Goal: Find specific page/section: Find specific page/section

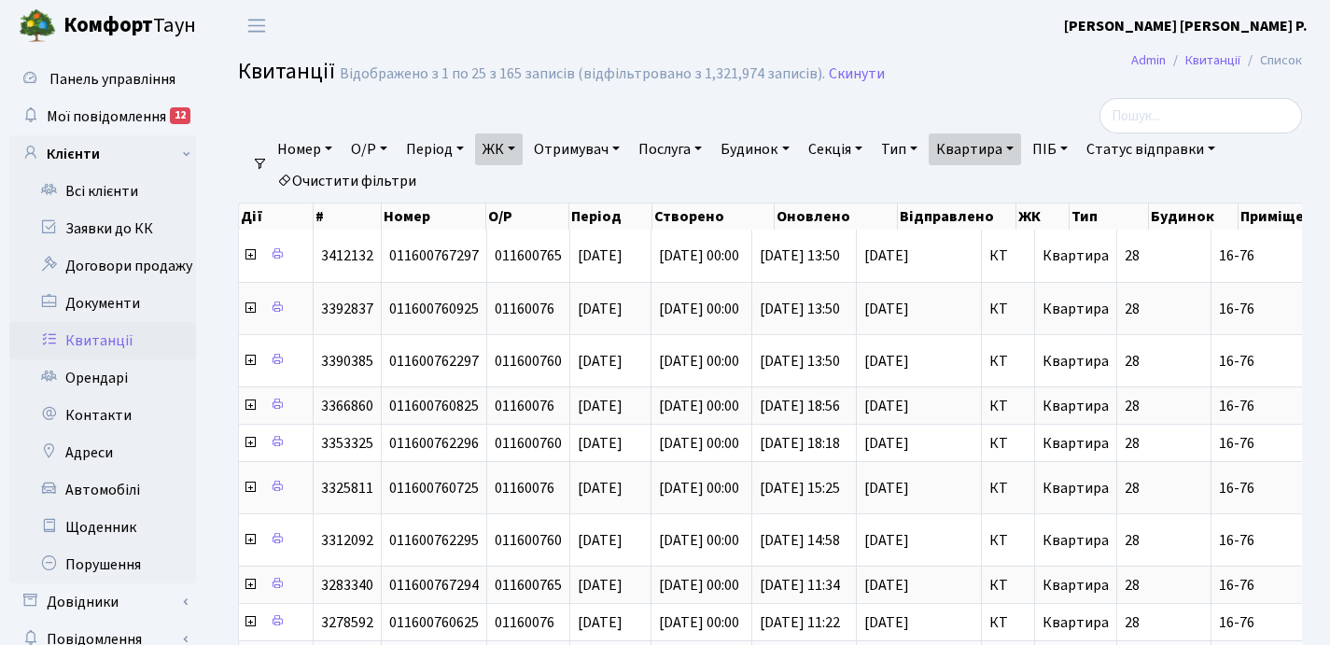
select select "25"
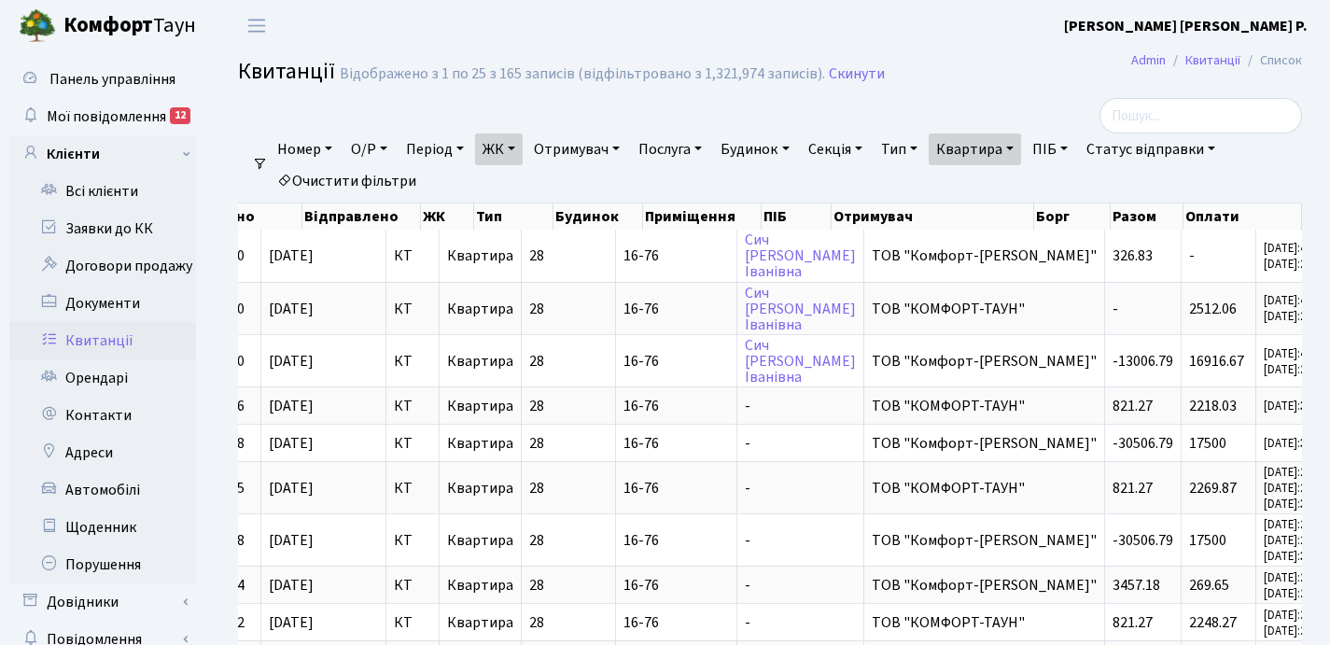
click at [1021, 146] on link "Квартира" at bounding box center [975, 149] width 92 height 32
type input "1"
type input "2-1656"
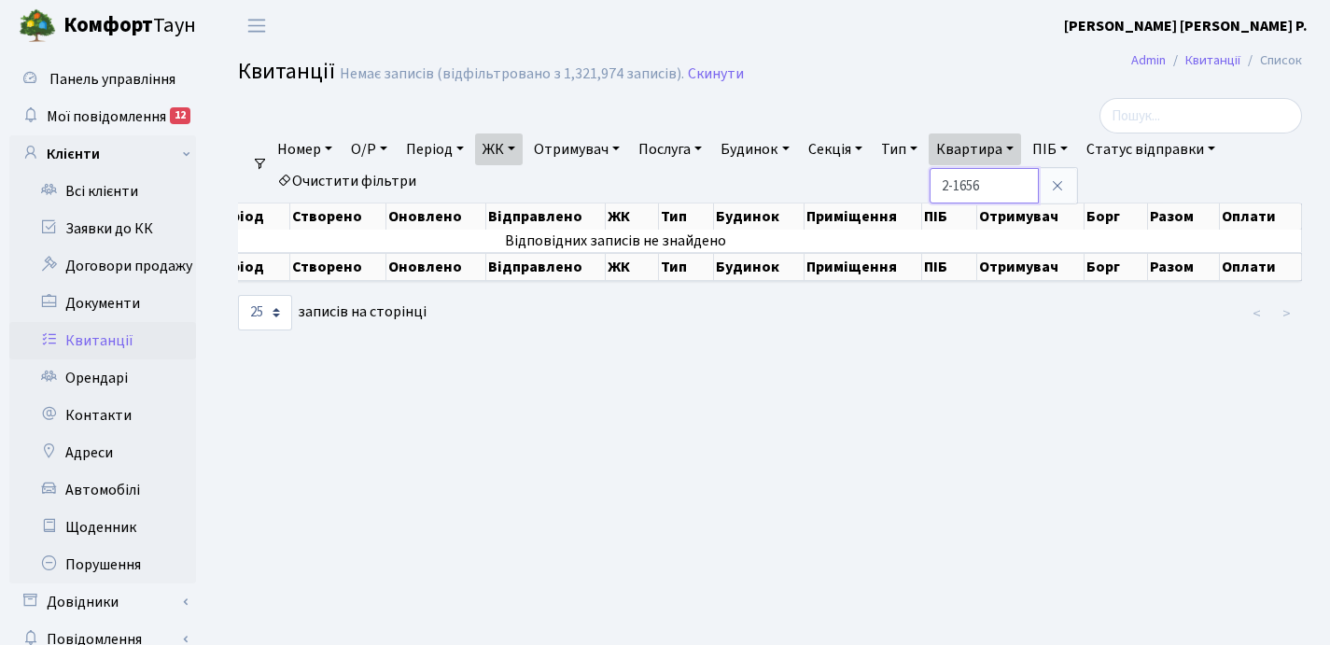
scroll to position [0, 271]
click at [519, 150] on link "ЖК" at bounding box center [499, 149] width 48 height 32
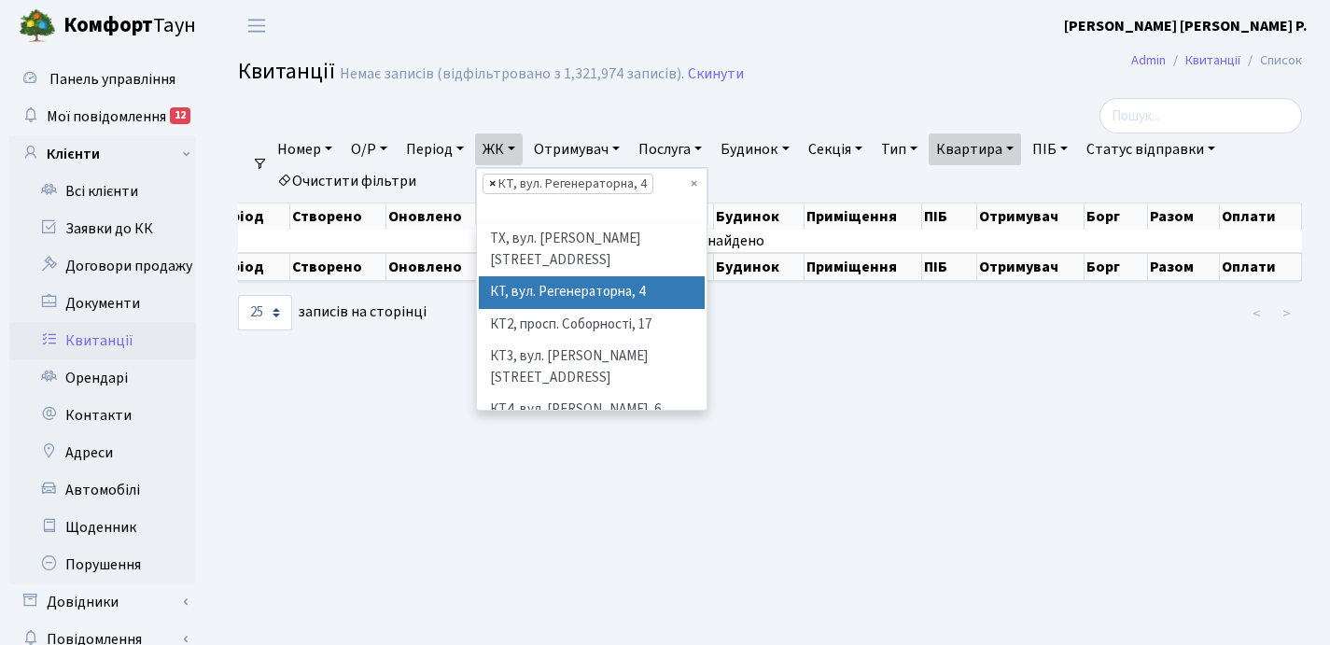
click at [495, 185] on span "×" at bounding box center [492, 184] width 7 height 19
select select
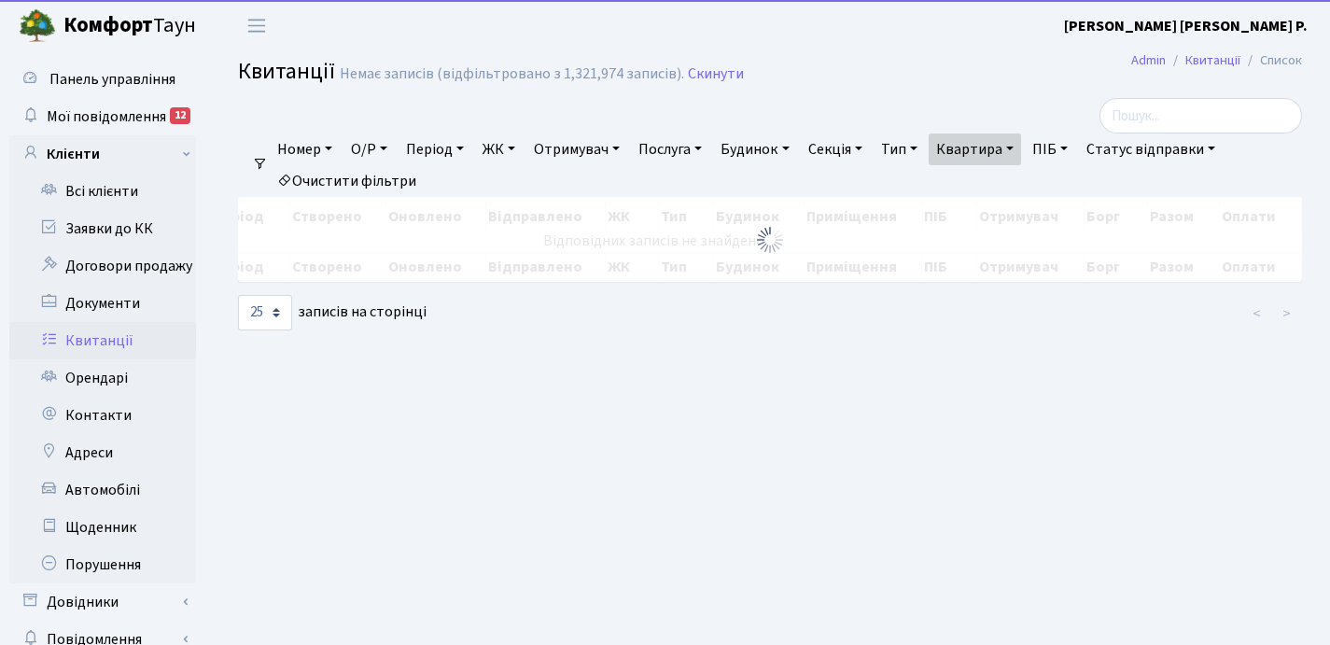
click at [518, 146] on link "ЖК" at bounding box center [499, 149] width 48 height 32
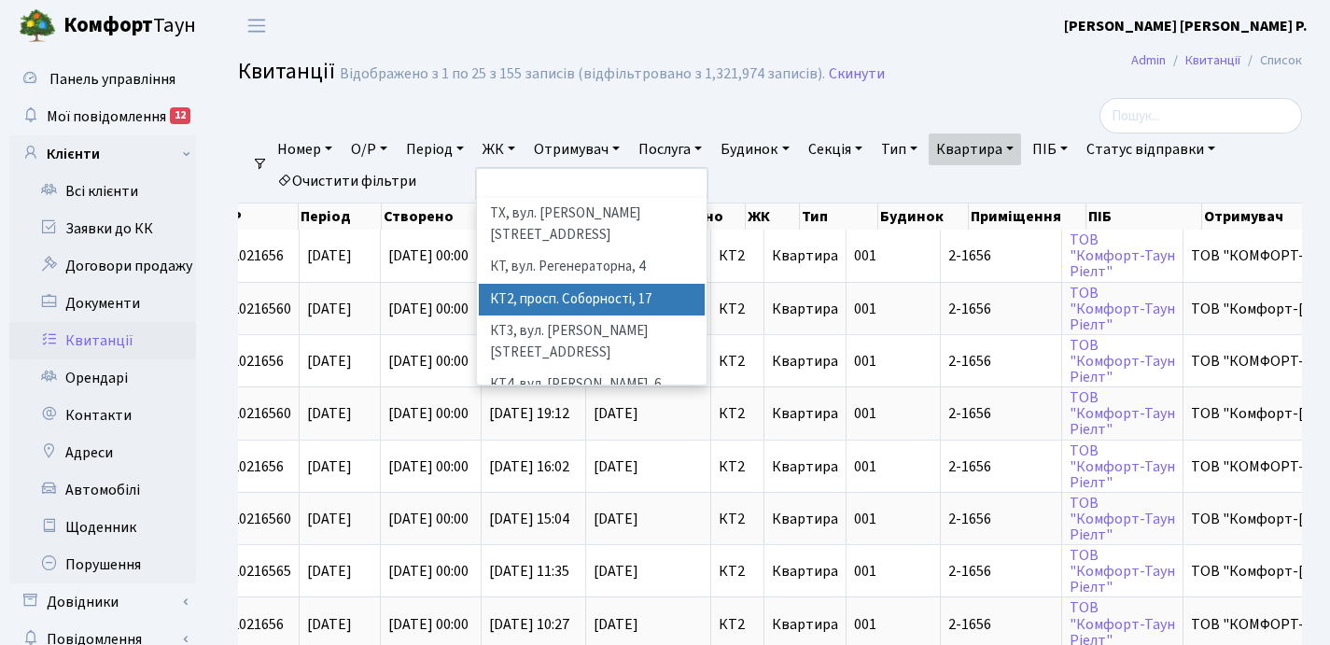
click at [580, 284] on li "КТ2, просп. Соборності, 17" at bounding box center [592, 300] width 226 height 33
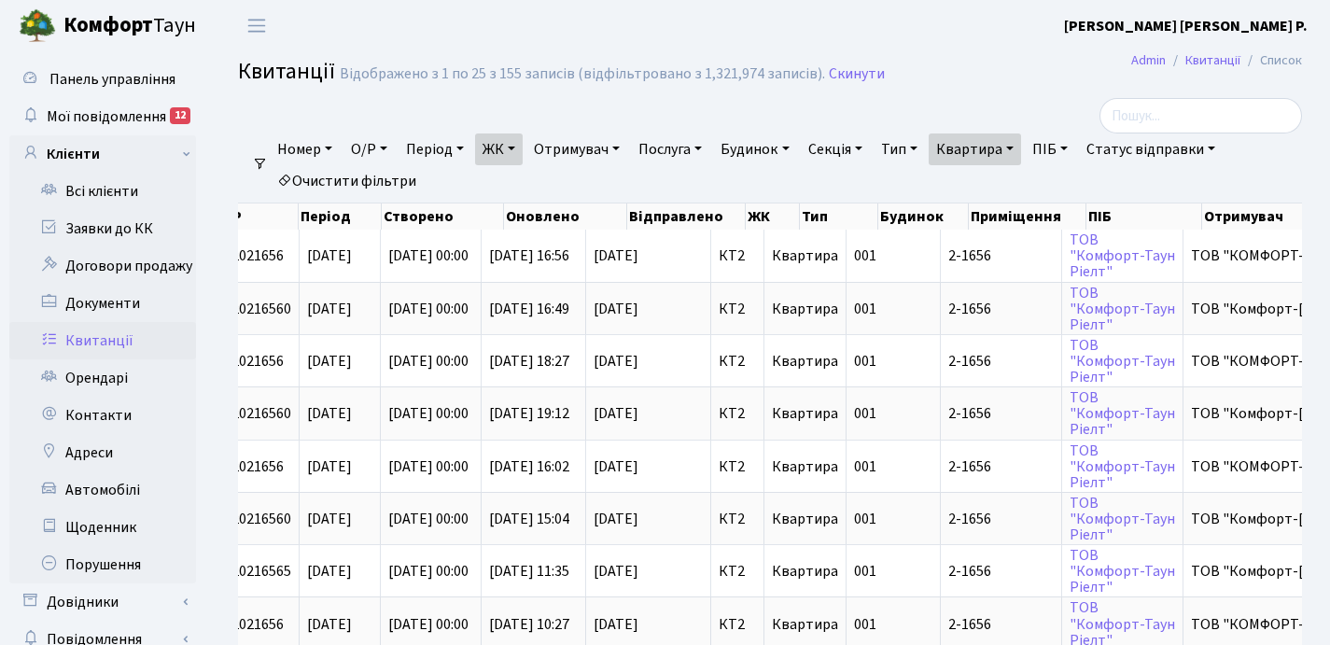
scroll to position [0, 645]
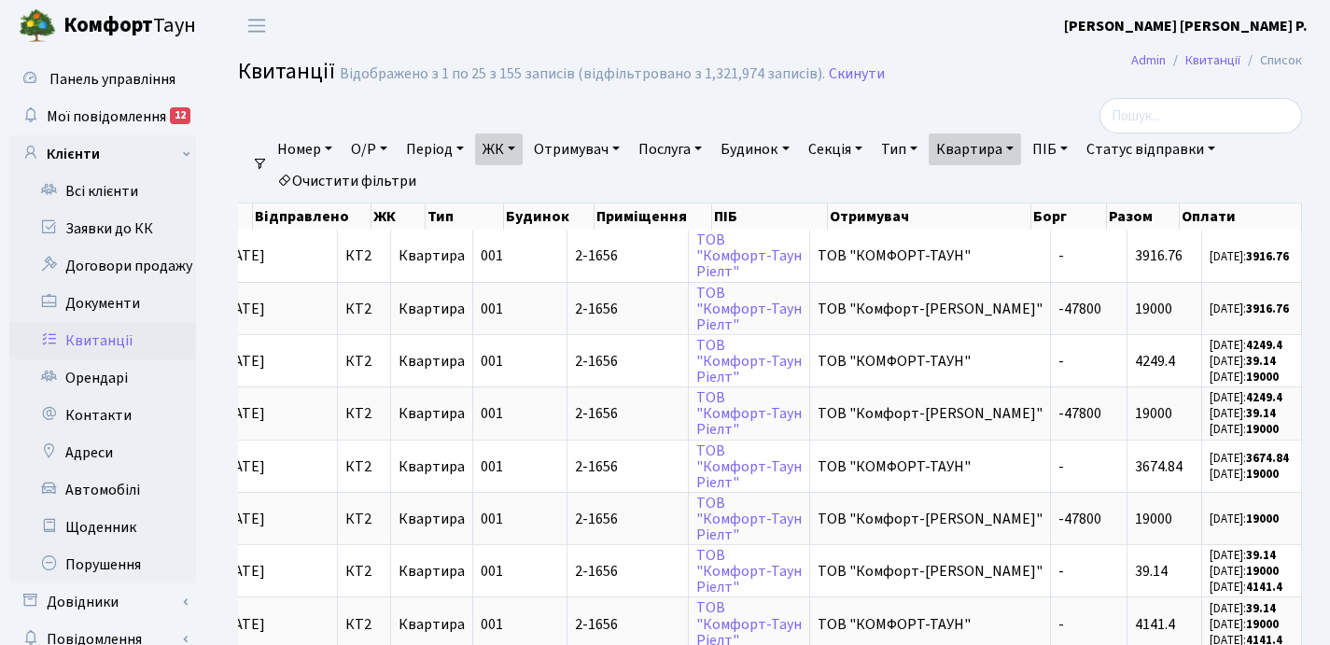
click at [1021, 145] on link "Квартира" at bounding box center [975, 149] width 92 height 32
type input "2"
type input "76"
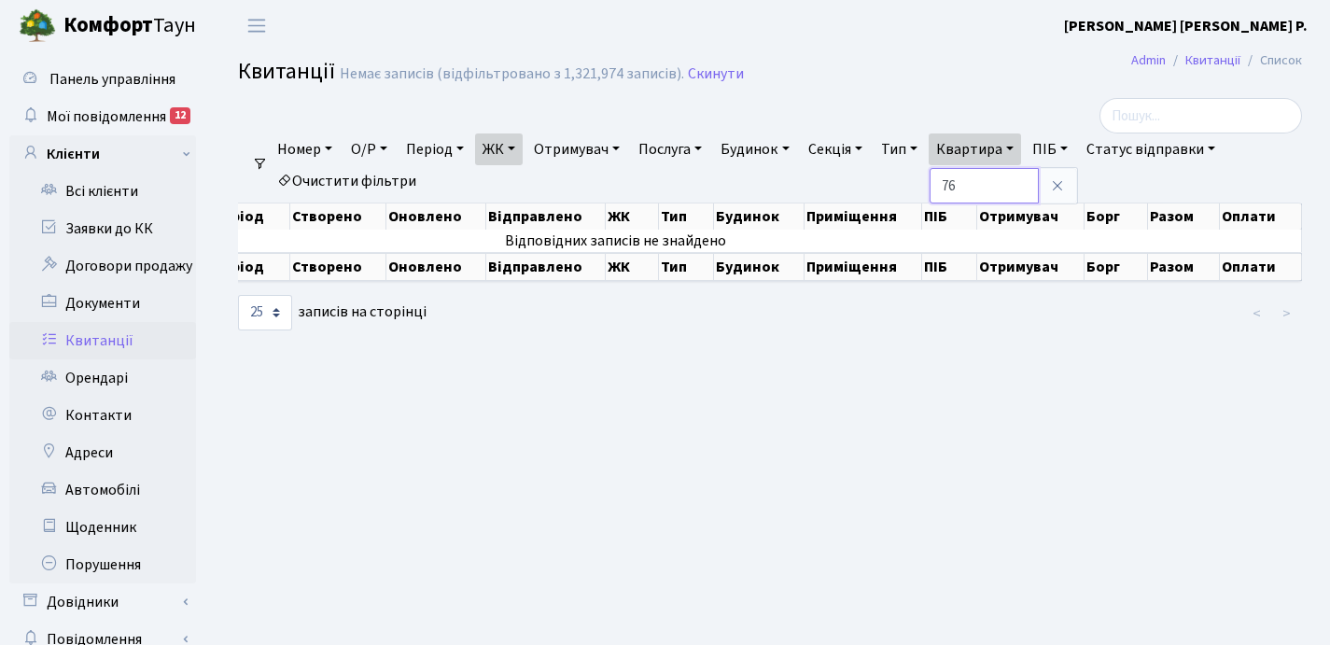
scroll to position [0, 271]
click at [520, 144] on link "ЖК" at bounding box center [499, 149] width 48 height 32
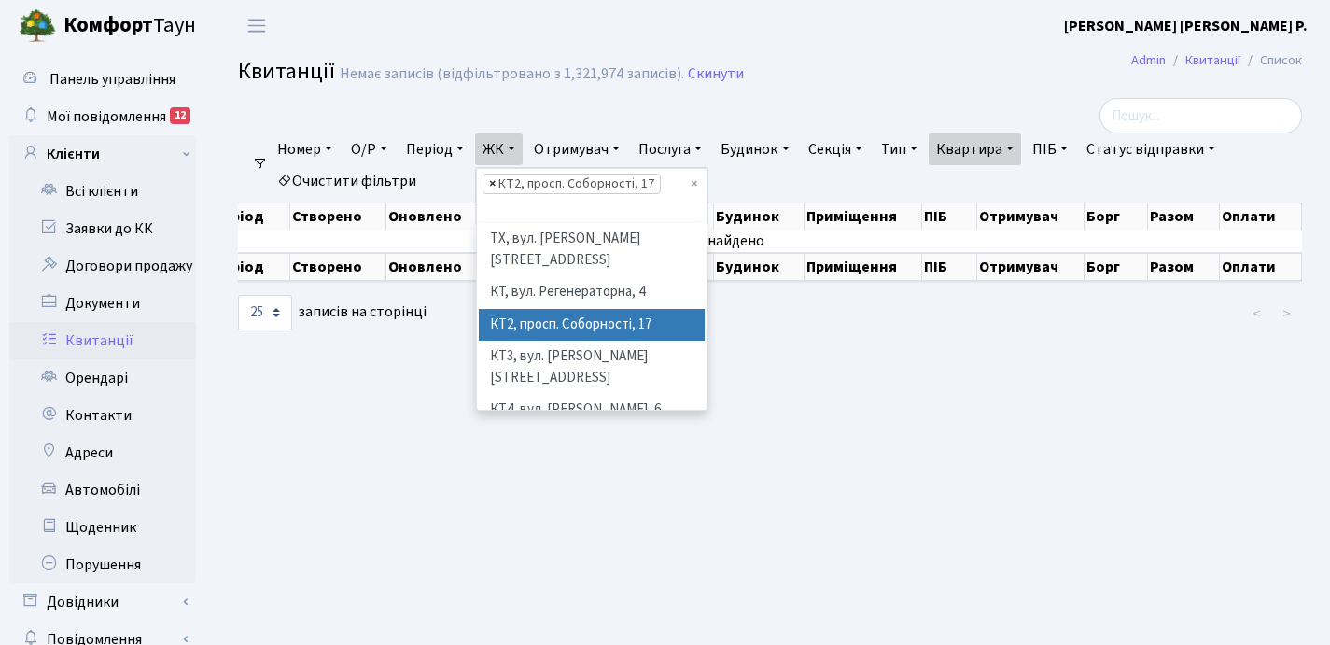
click at [496, 182] on span "×" at bounding box center [492, 184] width 7 height 19
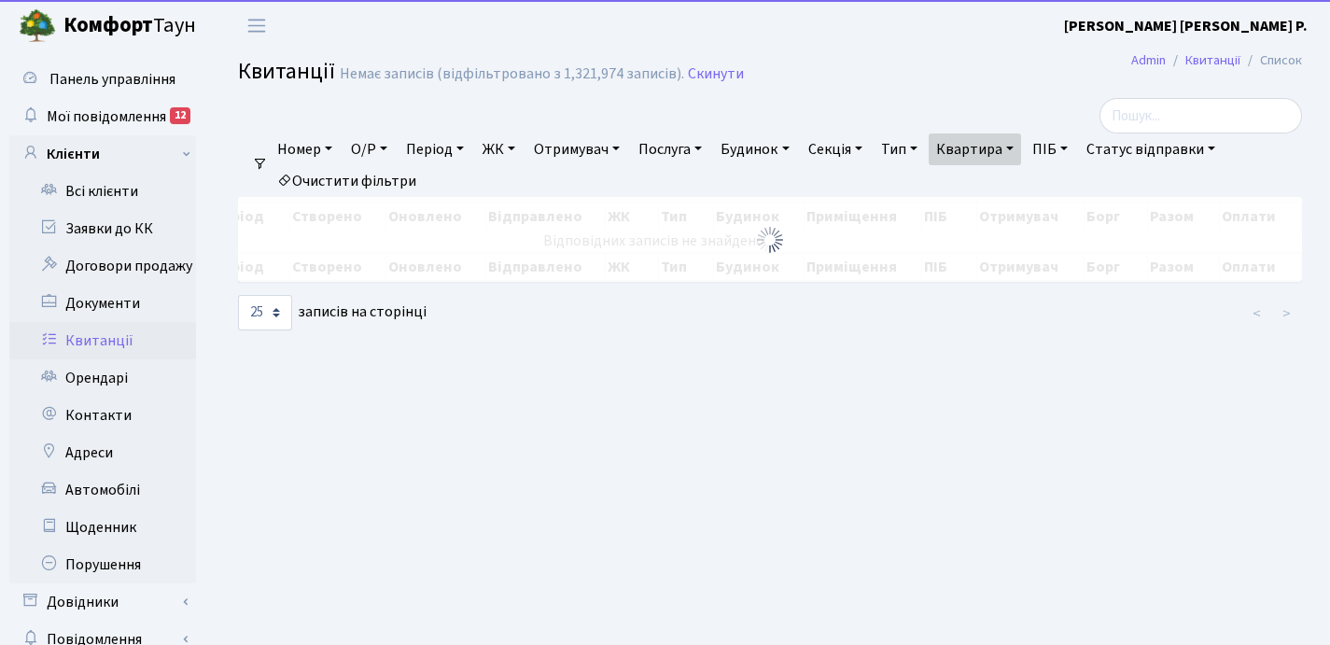
click at [516, 145] on link "ЖК" at bounding box center [499, 149] width 48 height 32
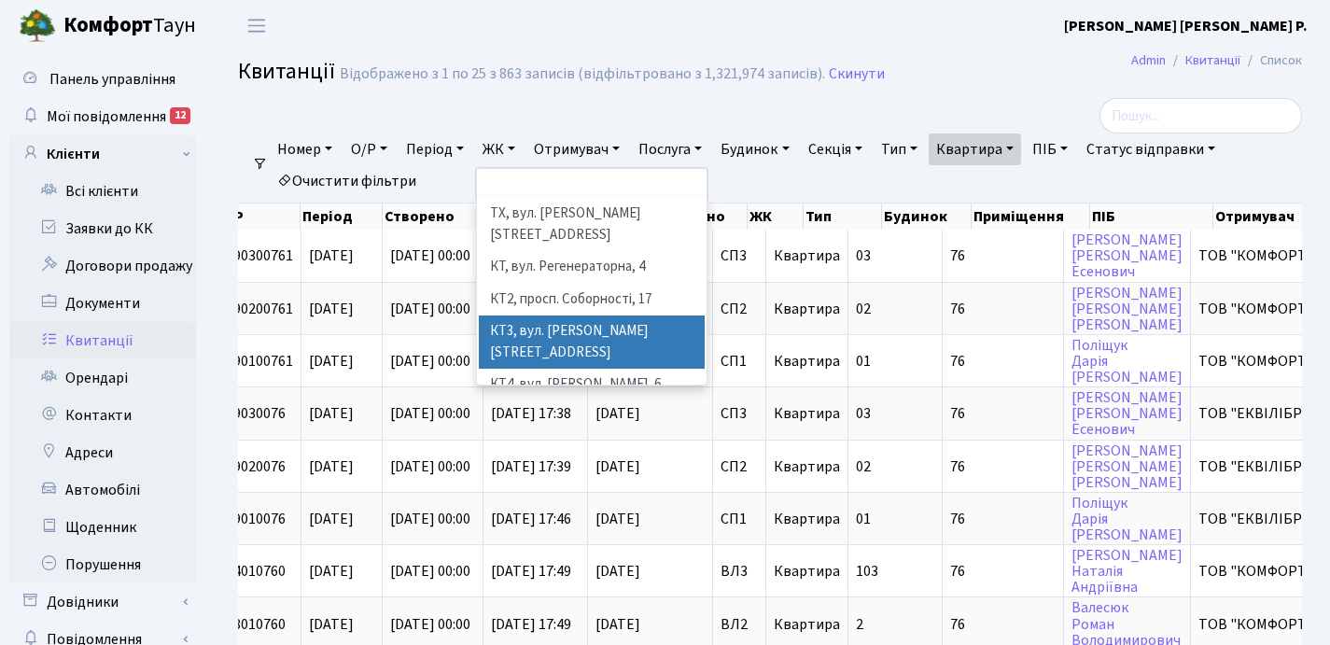
scroll to position [144, 0]
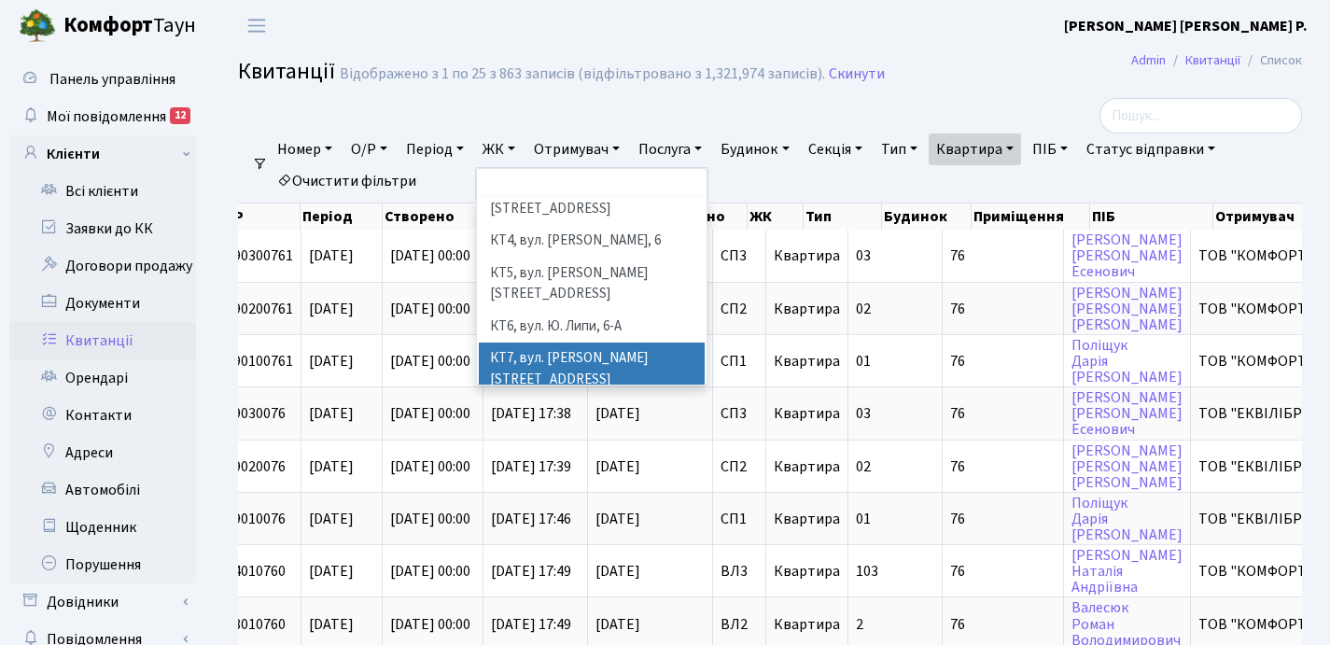
click at [569, 342] on li "КТ7, вул. [PERSON_NAME][STREET_ADDRESS]" at bounding box center [592, 368] width 226 height 53
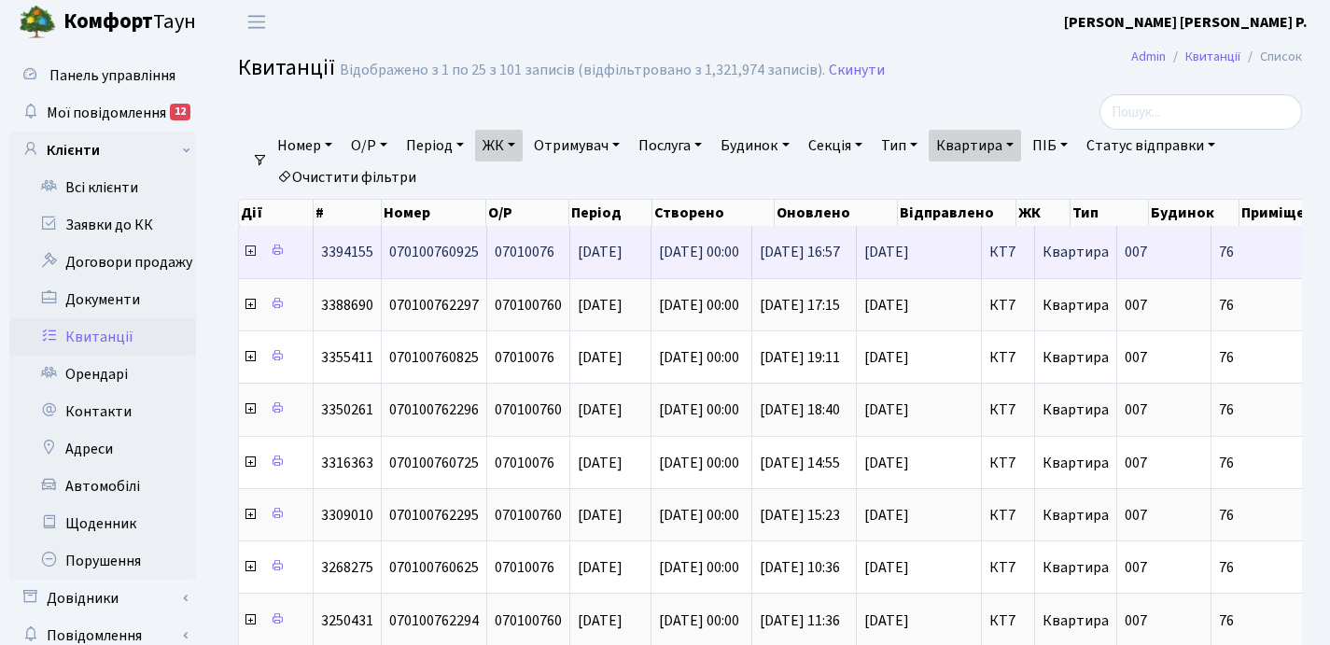
click at [249, 251] on icon at bounding box center [250, 251] width 15 height 15
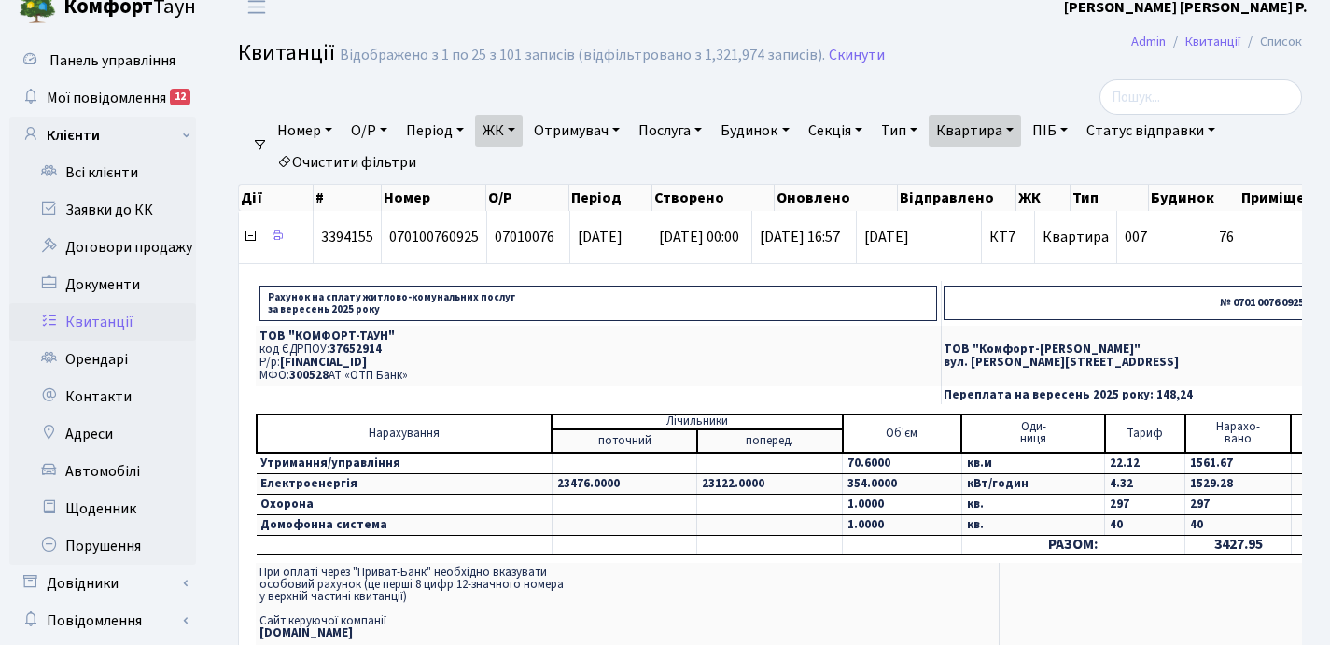
scroll to position [34, 0]
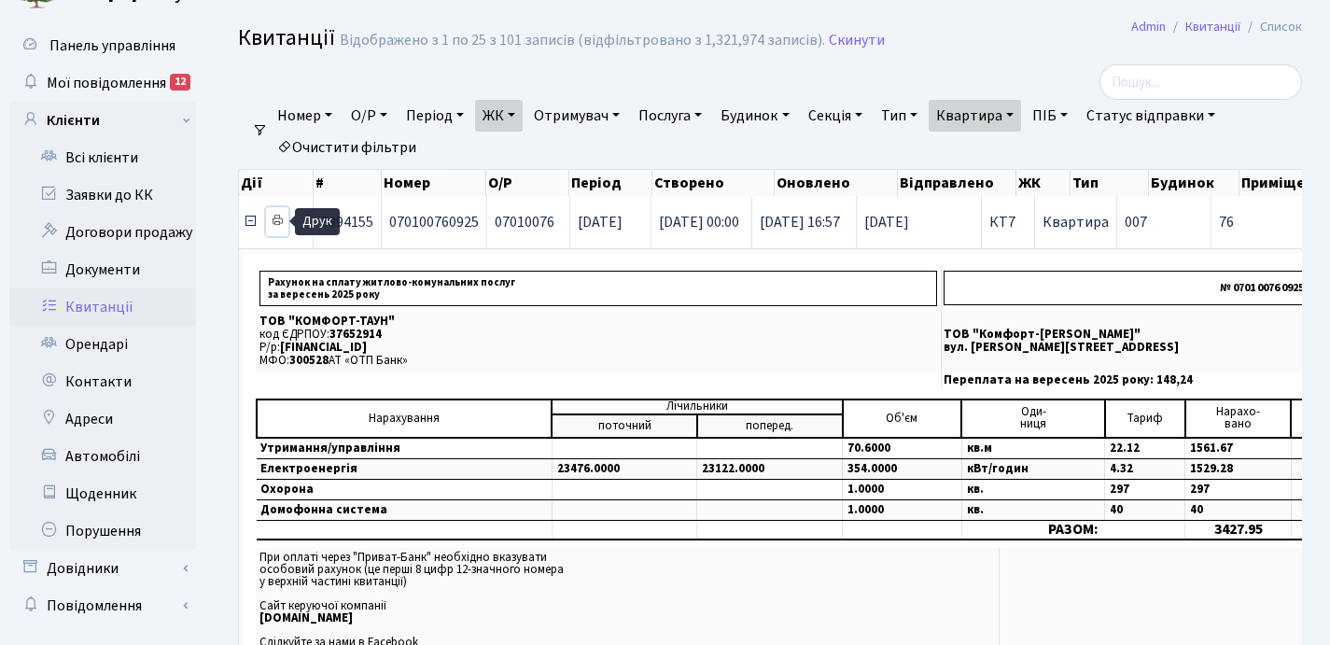
click at [279, 219] on icon at bounding box center [277, 220] width 13 height 13
